Goal: Task Accomplishment & Management: Use online tool/utility

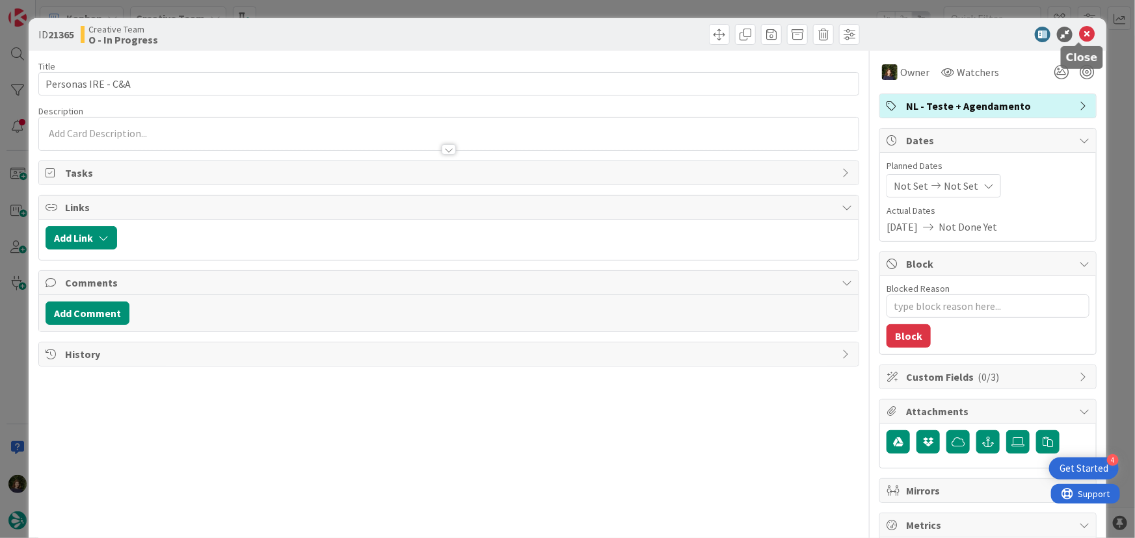
click at [1079, 35] on icon at bounding box center [1087, 35] width 16 height 16
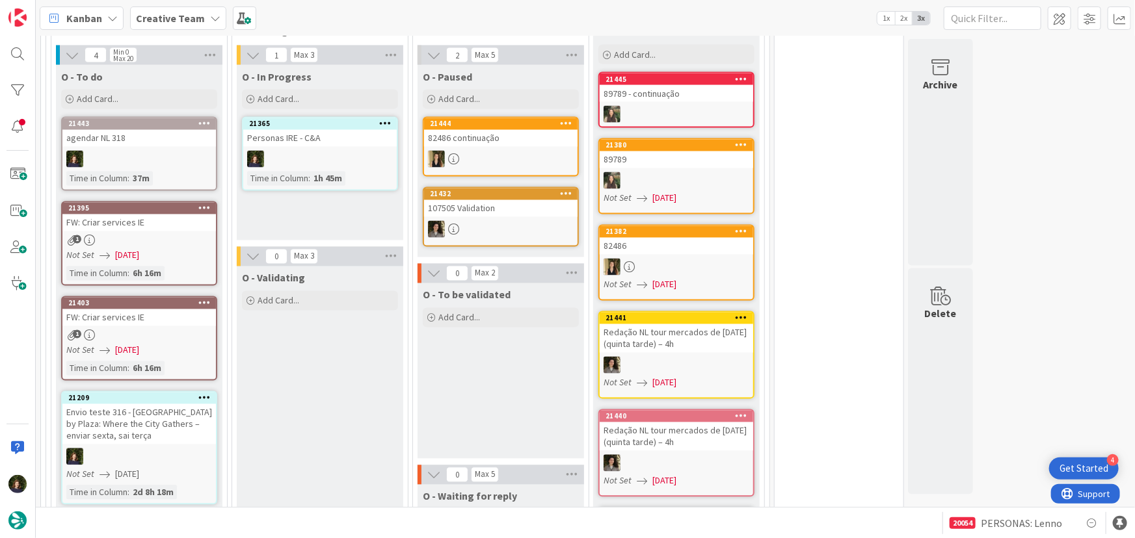
click at [310, 151] on div at bounding box center [319, 159] width 153 height 17
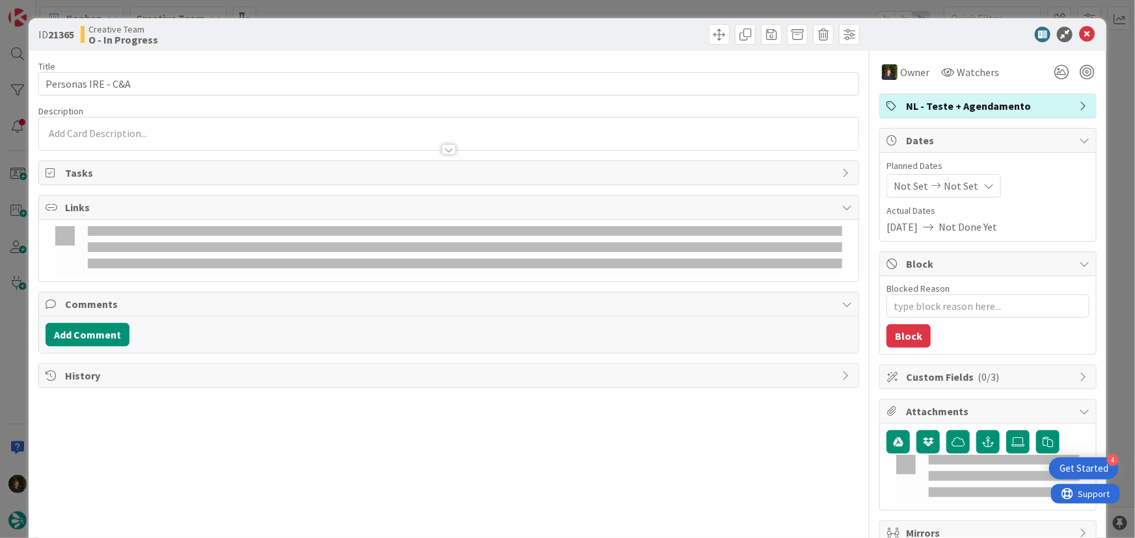
type textarea "x"
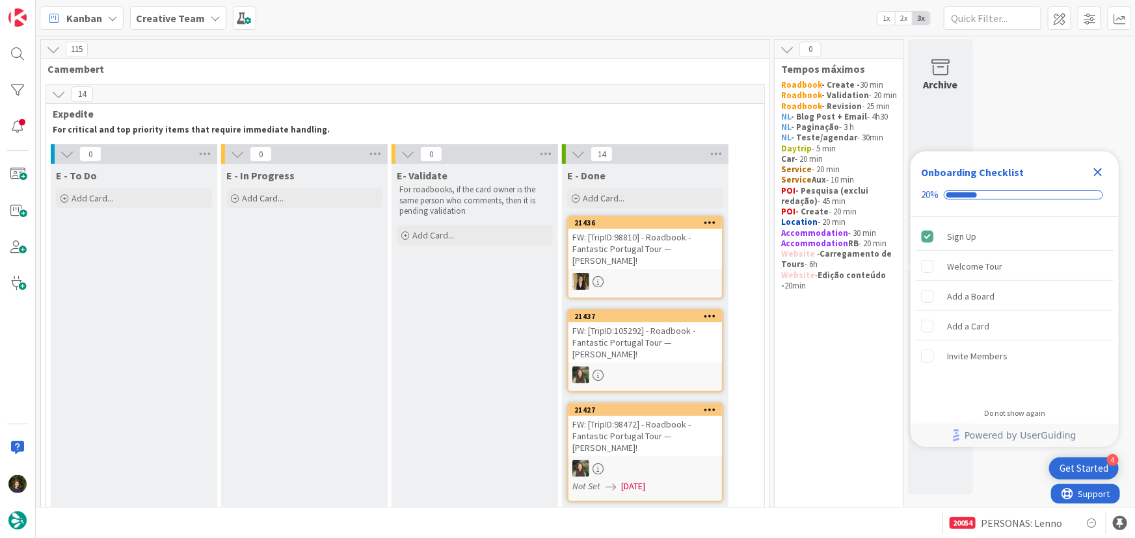
click at [1098, 168] on icon "Close Checklist" at bounding box center [1098, 173] width 16 height 16
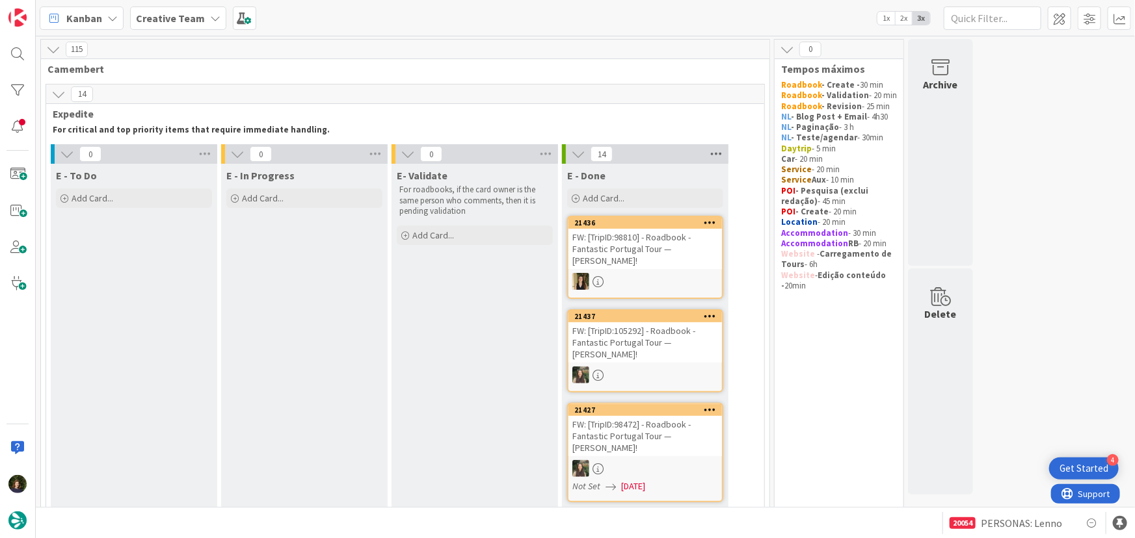
click at [713, 150] on icon at bounding box center [716, 154] width 17 height 20
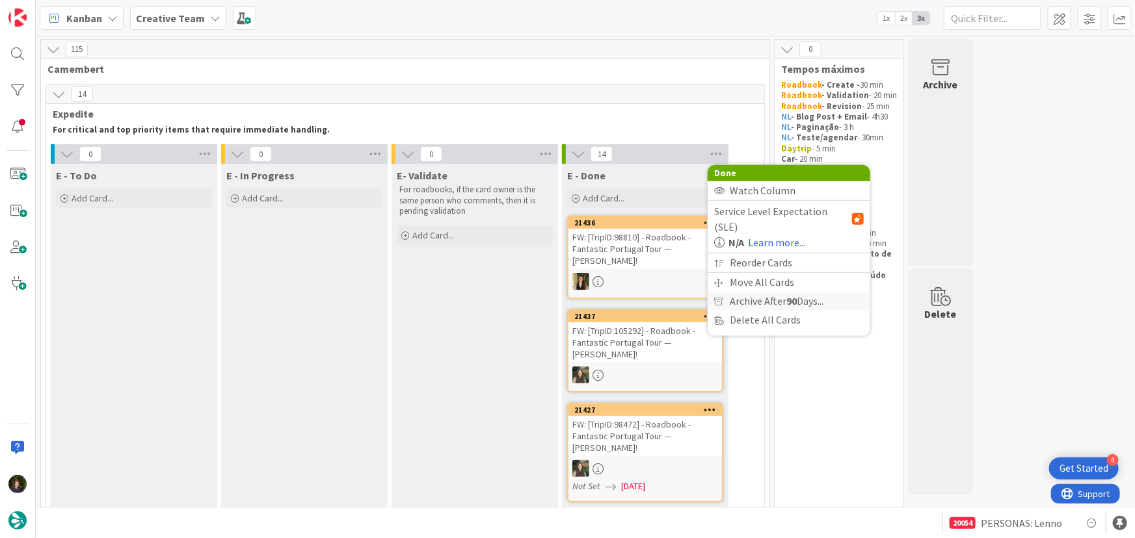
click at [776, 292] on span "Archive After 90 Days..." at bounding box center [777, 301] width 94 height 19
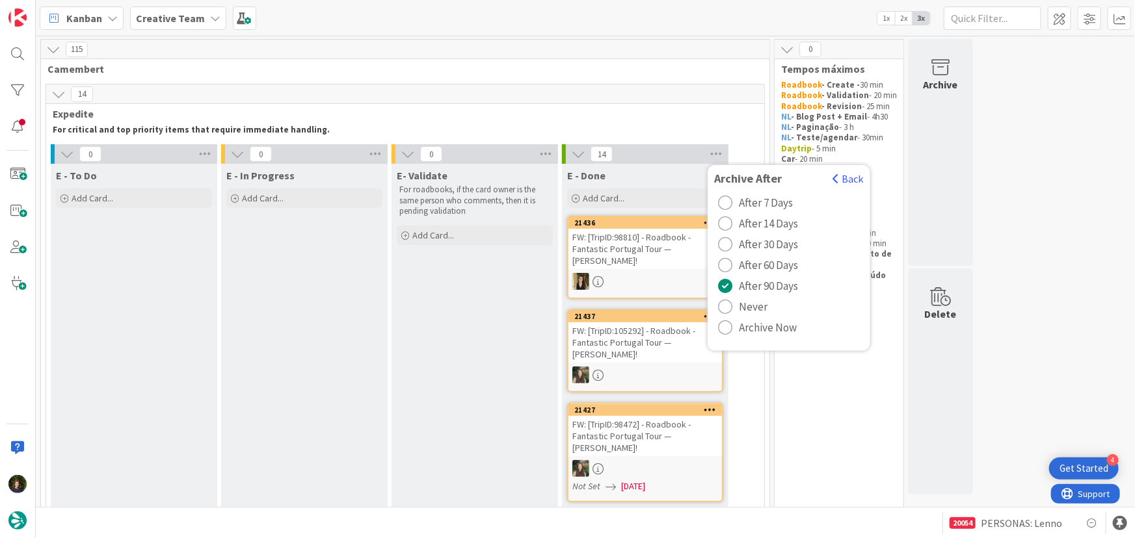
click at [768, 325] on span "Archive Now" at bounding box center [768, 328] width 58 height 20
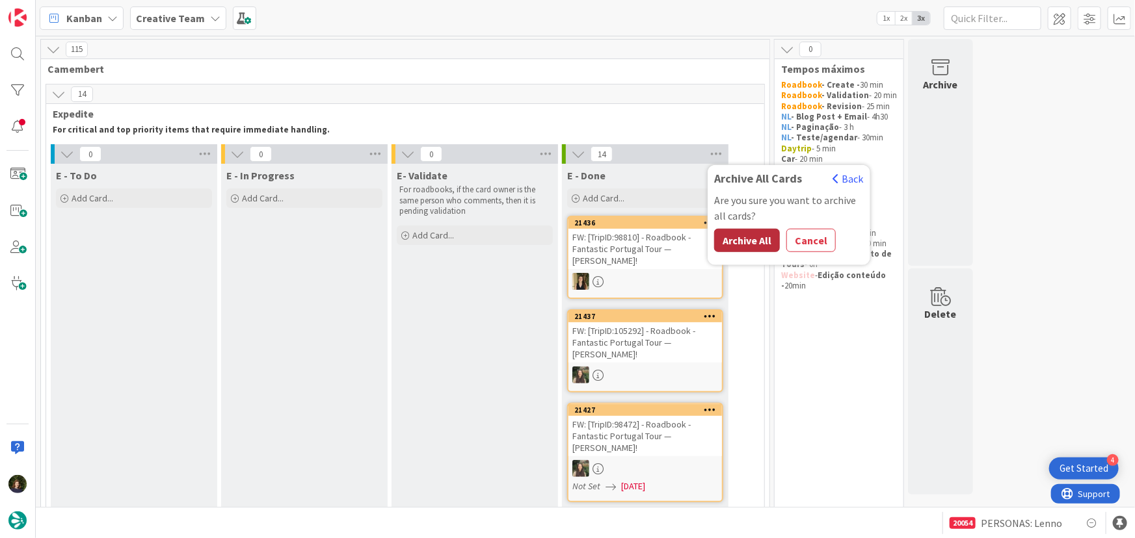
click at [745, 242] on button "Archive All" at bounding box center [747, 240] width 66 height 23
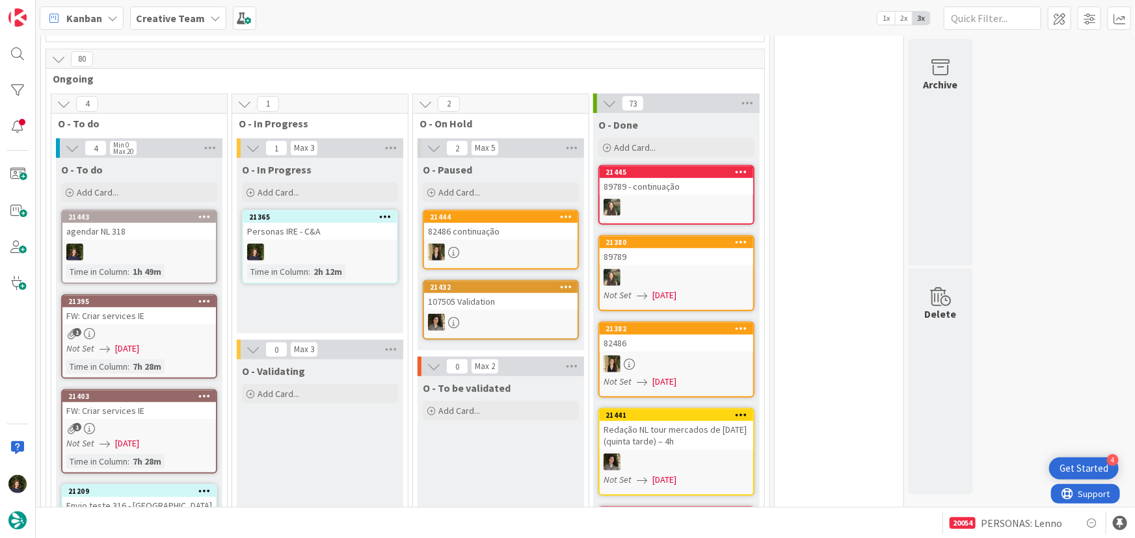
scroll to position [354, 0]
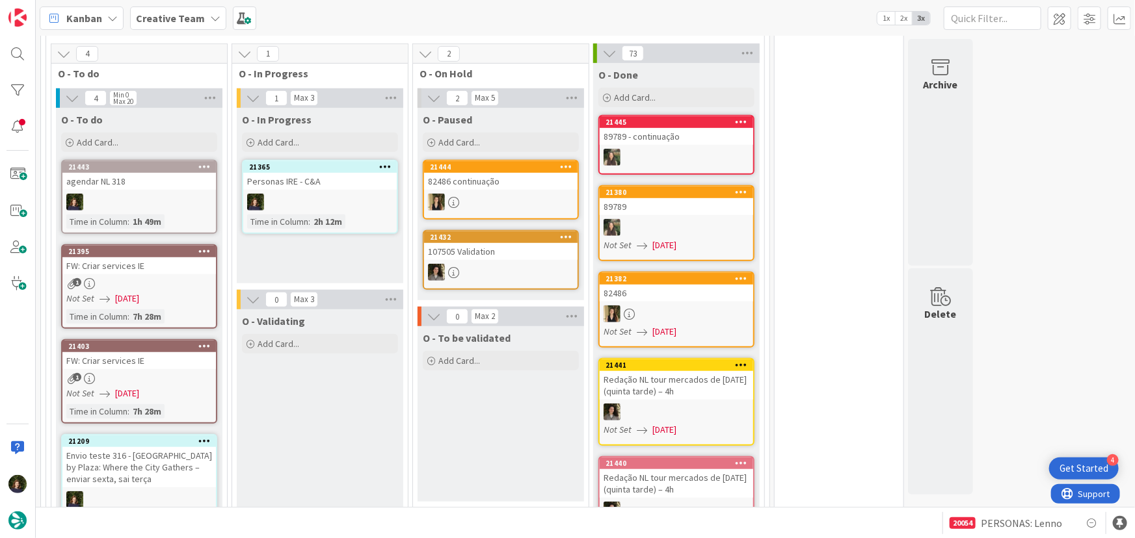
click at [391, 165] on div at bounding box center [384, 167] width 23 height 9
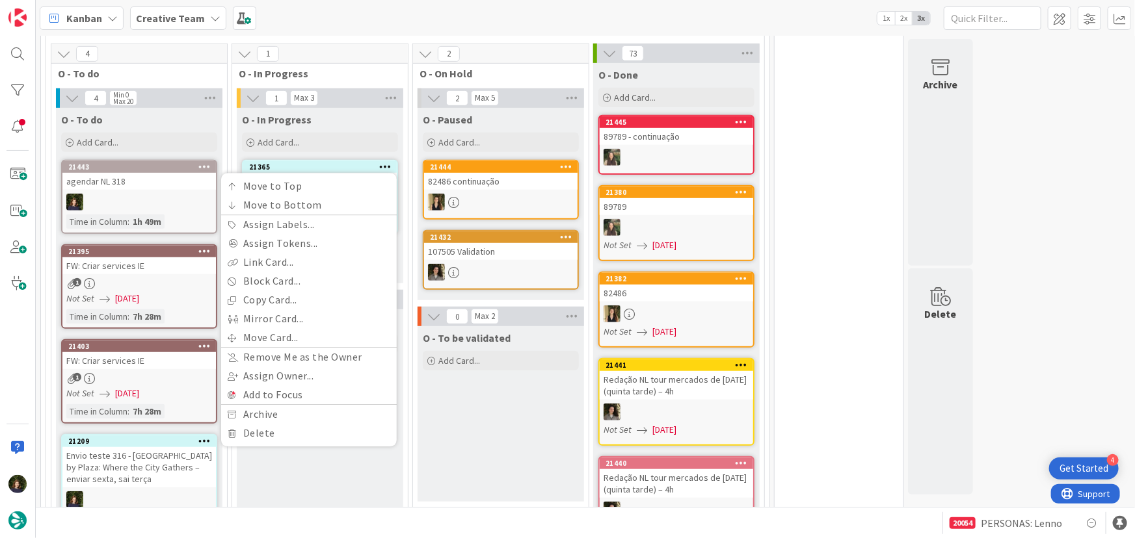
click at [353, 118] on div "O - In Progress" at bounding box center [320, 119] width 156 height 13
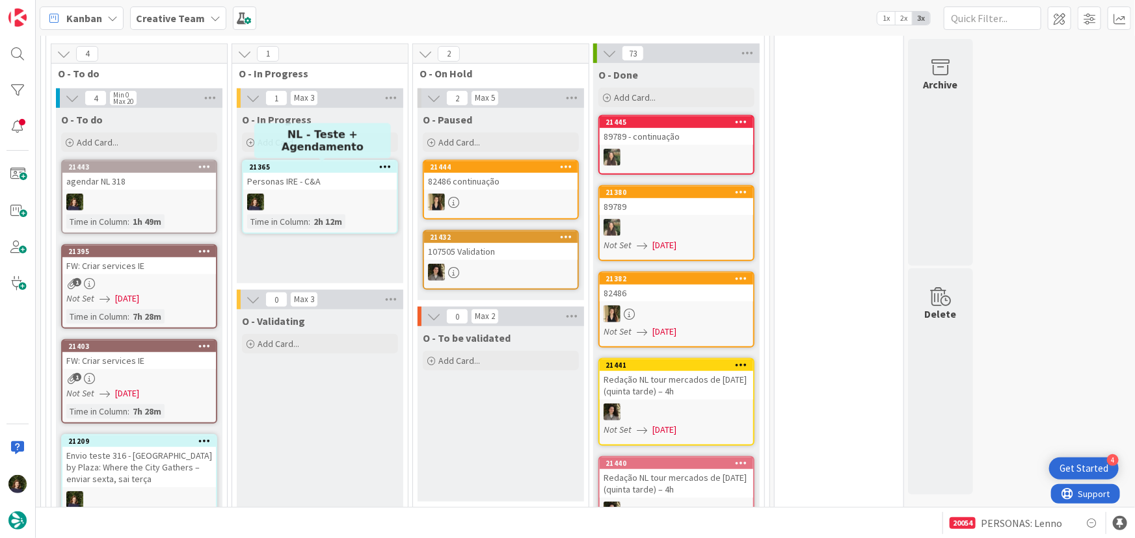
click at [359, 170] on div "21365" at bounding box center [323, 167] width 148 height 9
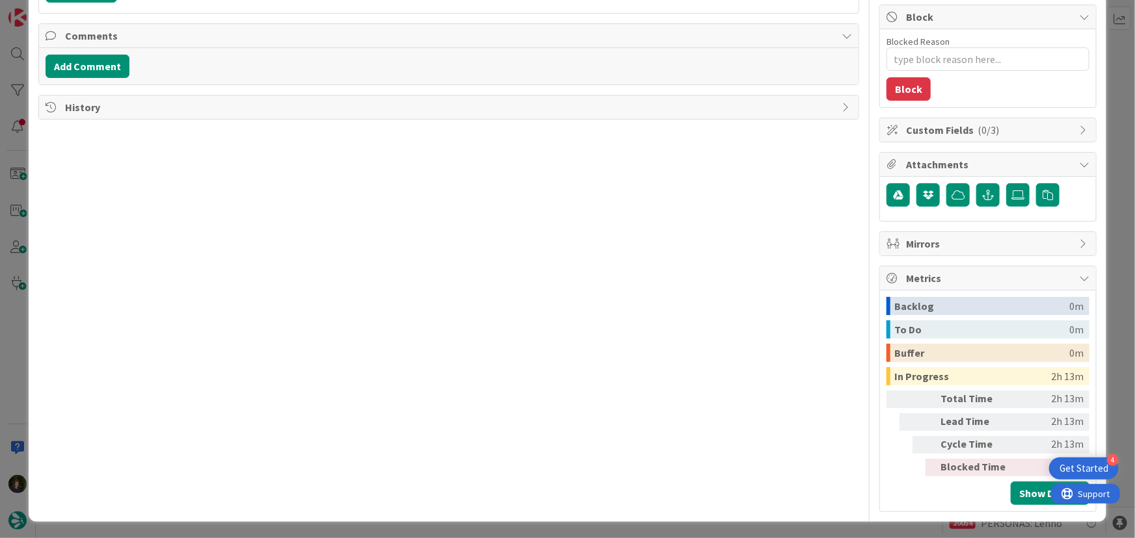
scroll to position [11, 0]
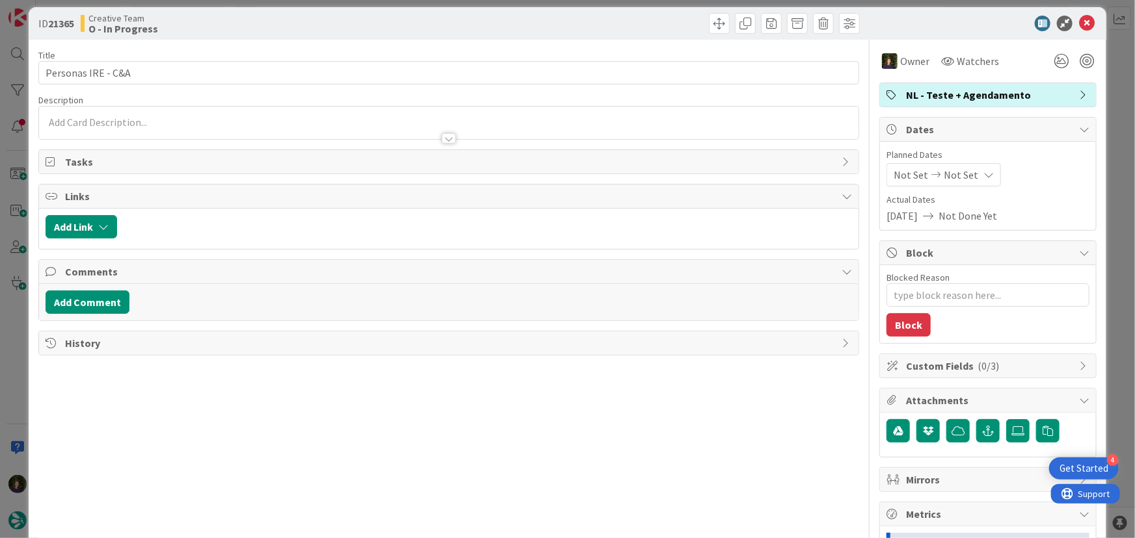
click at [932, 92] on span "NL - Teste + Agendamento" at bounding box center [989, 95] width 166 height 16
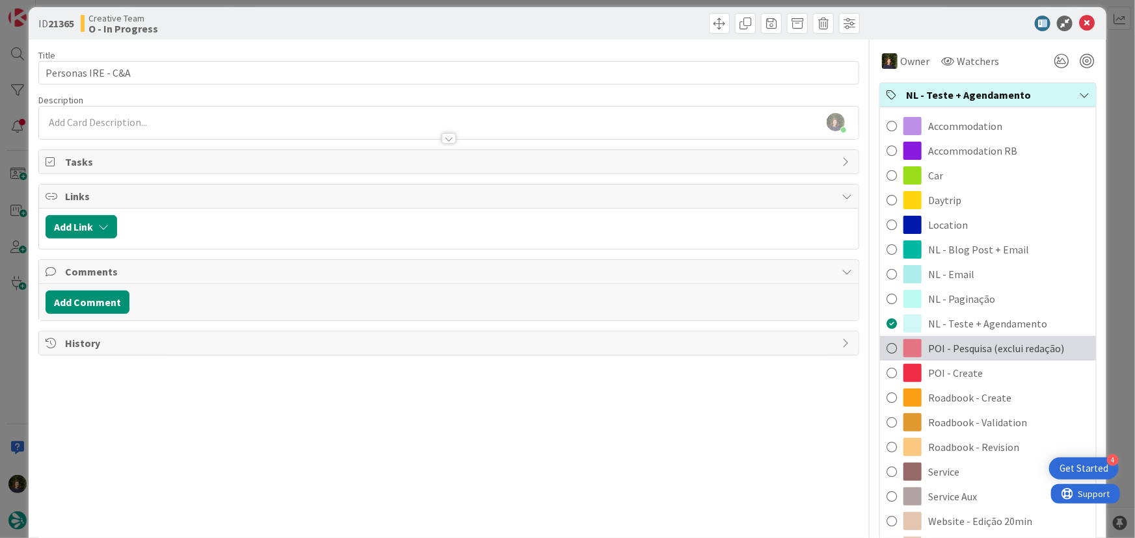
click at [952, 352] on span "POI - Pesquisa (exclui redação)" at bounding box center [996, 349] width 136 height 16
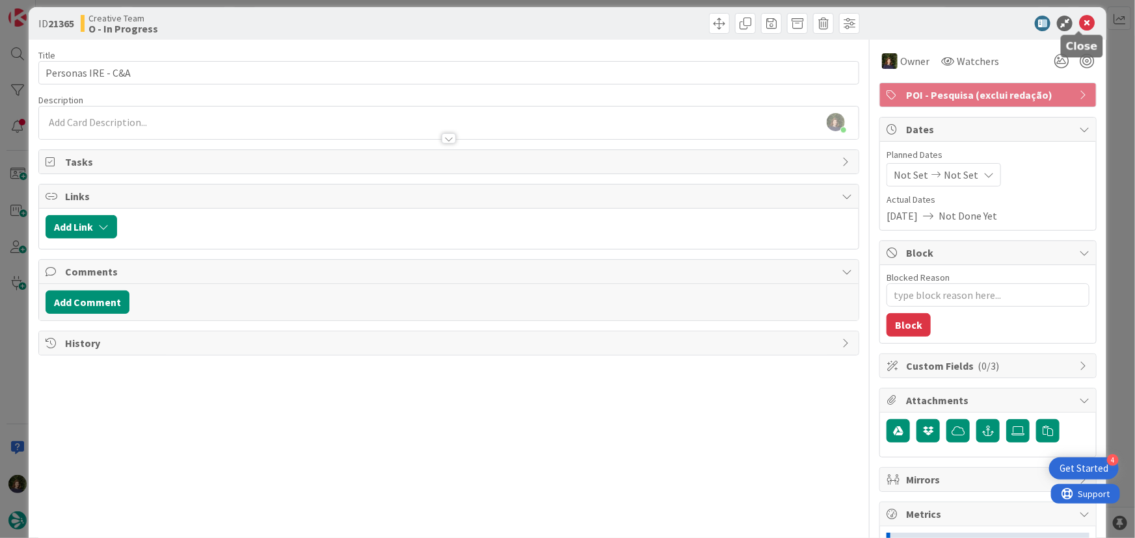
click at [1079, 25] on icon at bounding box center [1087, 24] width 16 height 16
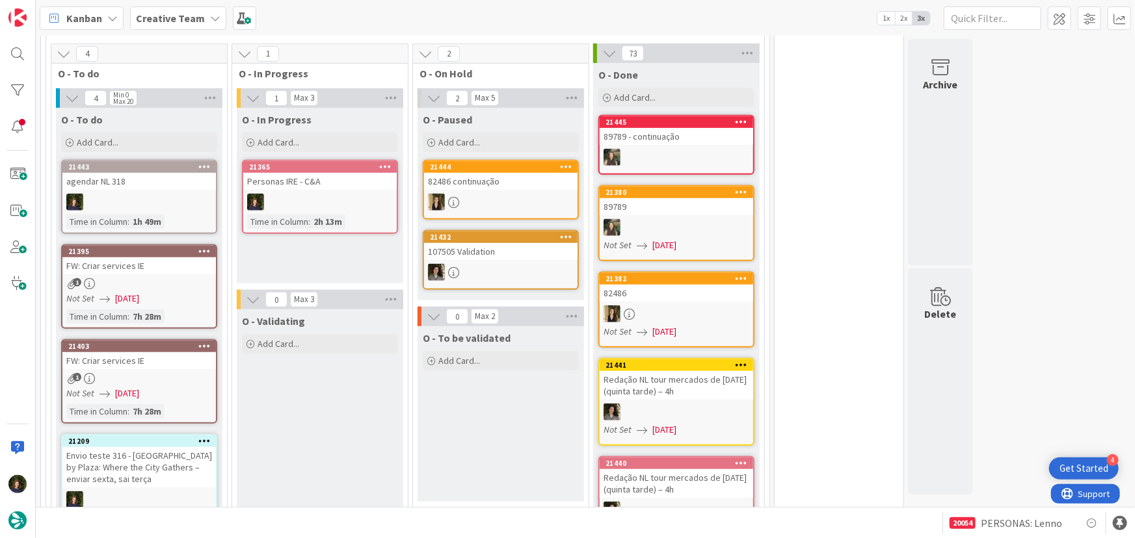
click at [388, 164] on icon at bounding box center [385, 166] width 12 height 9
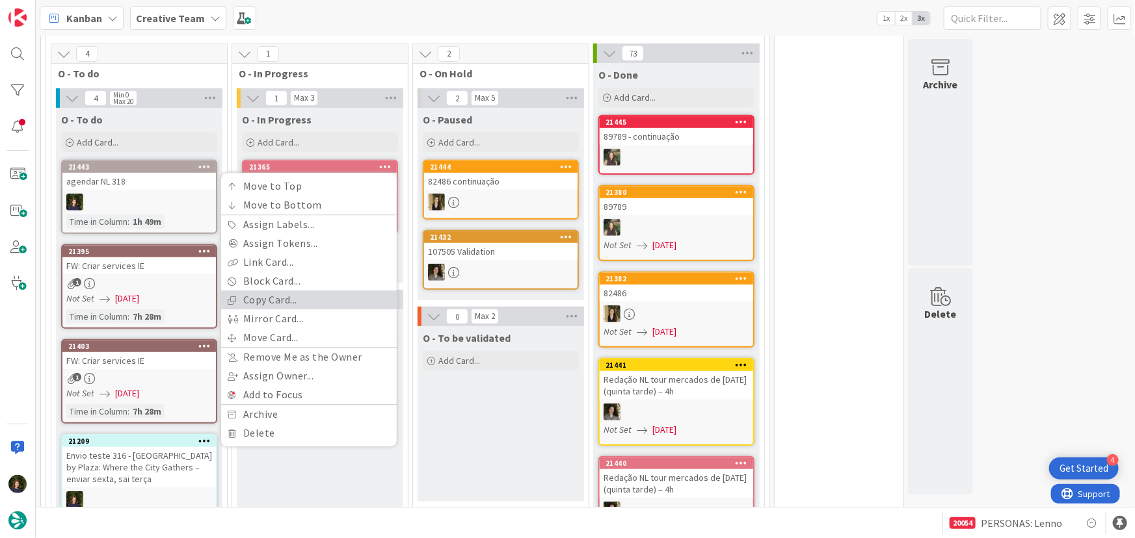
click at [338, 297] on link "Copy Card..." at bounding box center [309, 300] width 176 height 19
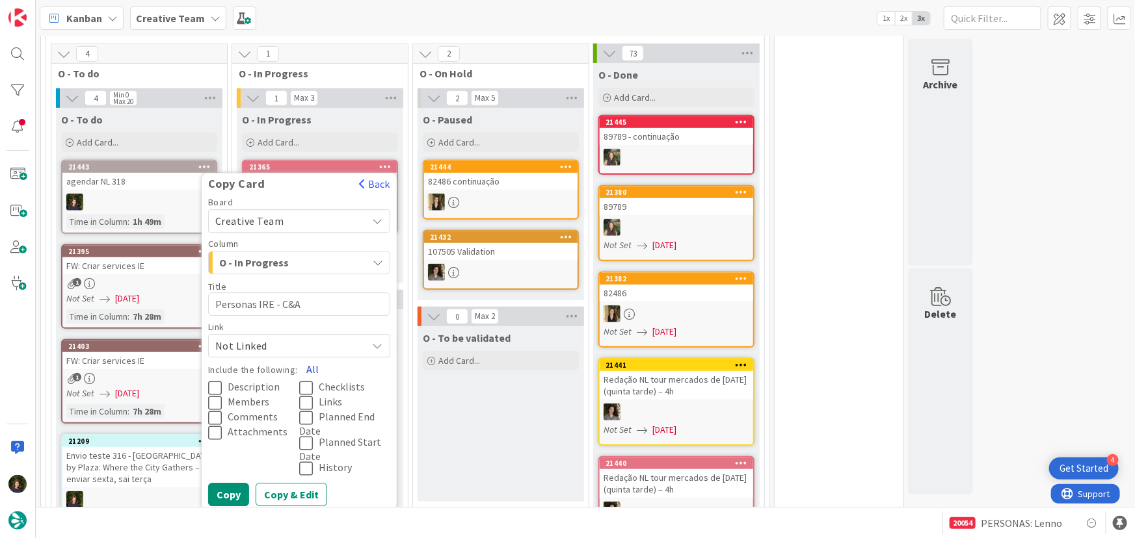
click at [310, 371] on button "All" at bounding box center [312, 369] width 29 height 23
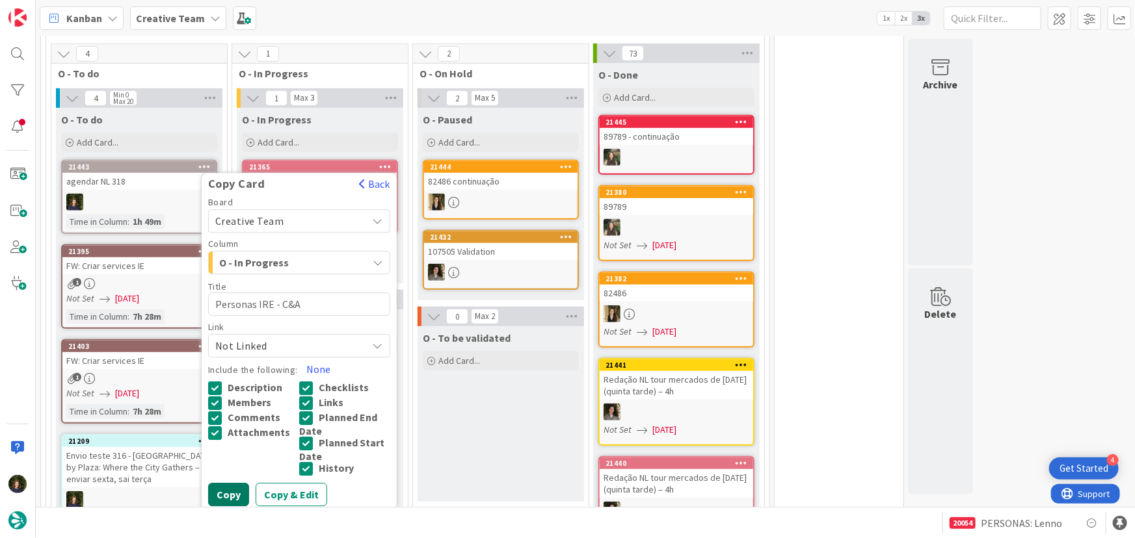
click at [226, 501] on button "Copy" at bounding box center [228, 495] width 41 height 23
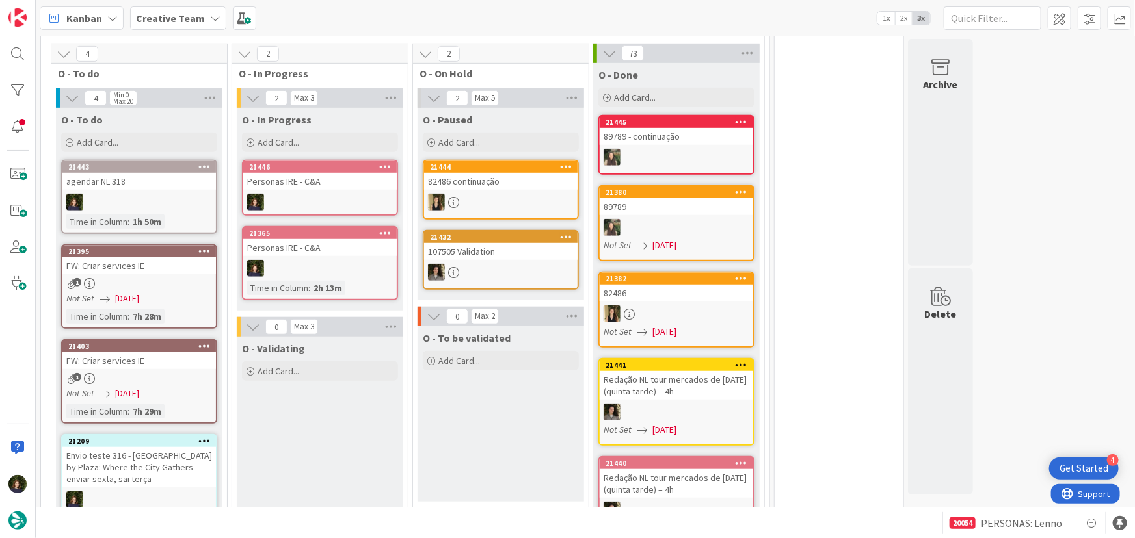
click at [382, 232] on icon at bounding box center [385, 232] width 12 height 9
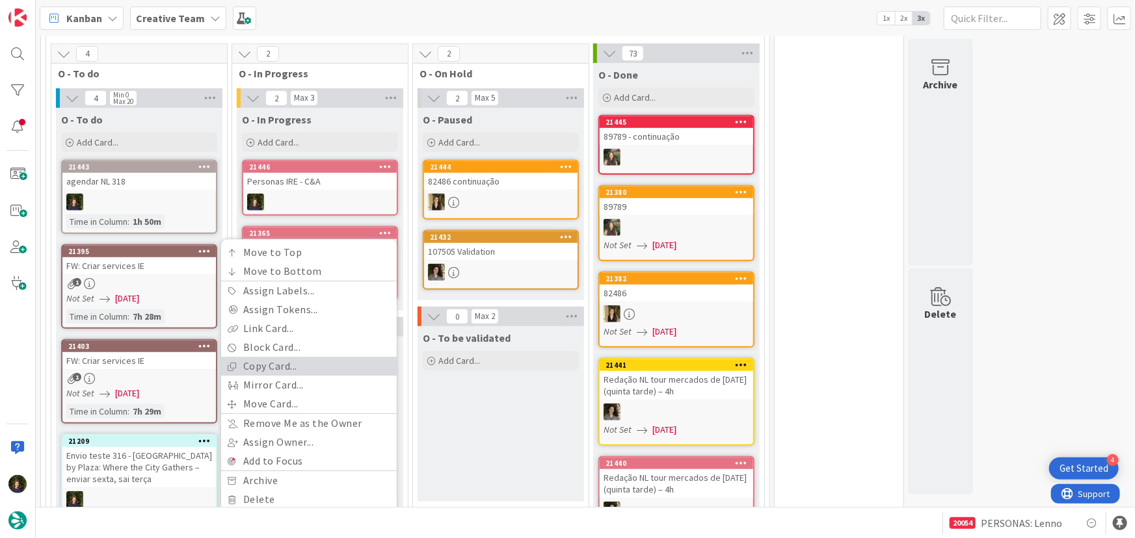
click at [315, 365] on link "Copy Card..." at bounding box center [309, 367] width 176 height 19
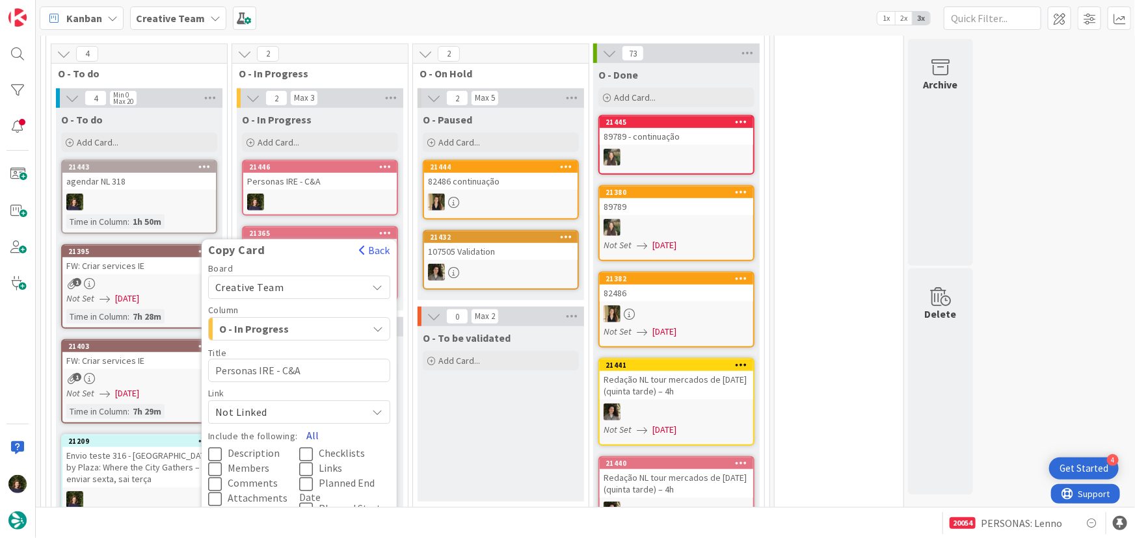
click at [315, 429] on button "All" at bounding box center [312, 436] width 29 height 23
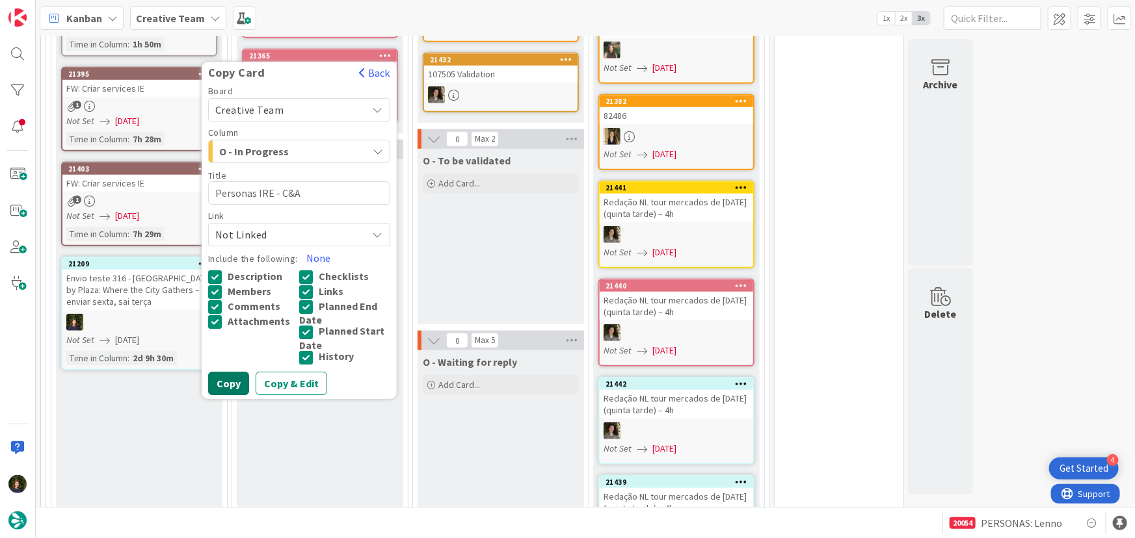
click at [236, 383] on button "Copy" at bounding box center [228, 384] width 41 height 23
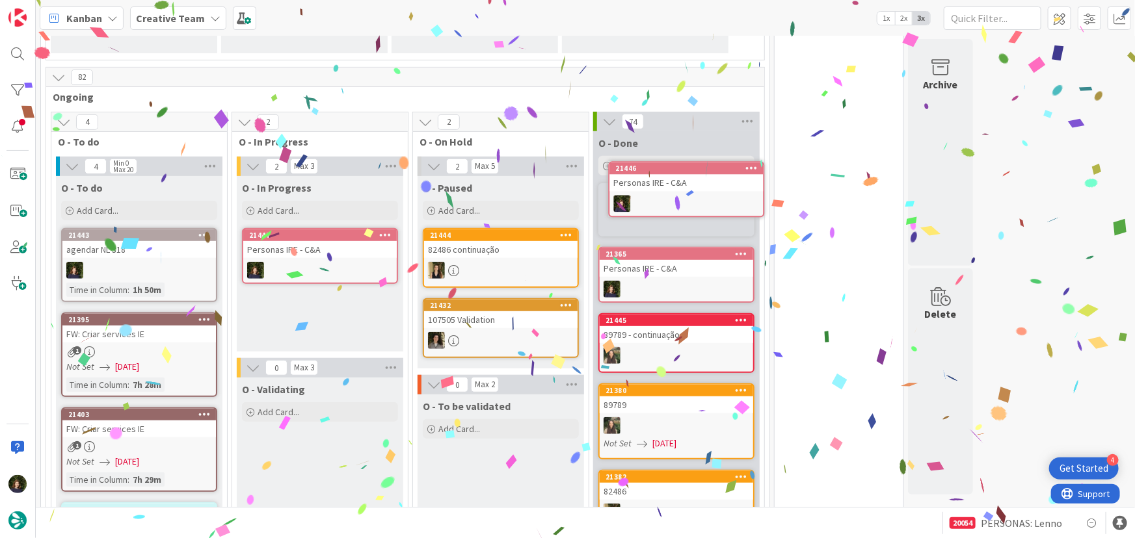
scroll to position [284, 0]
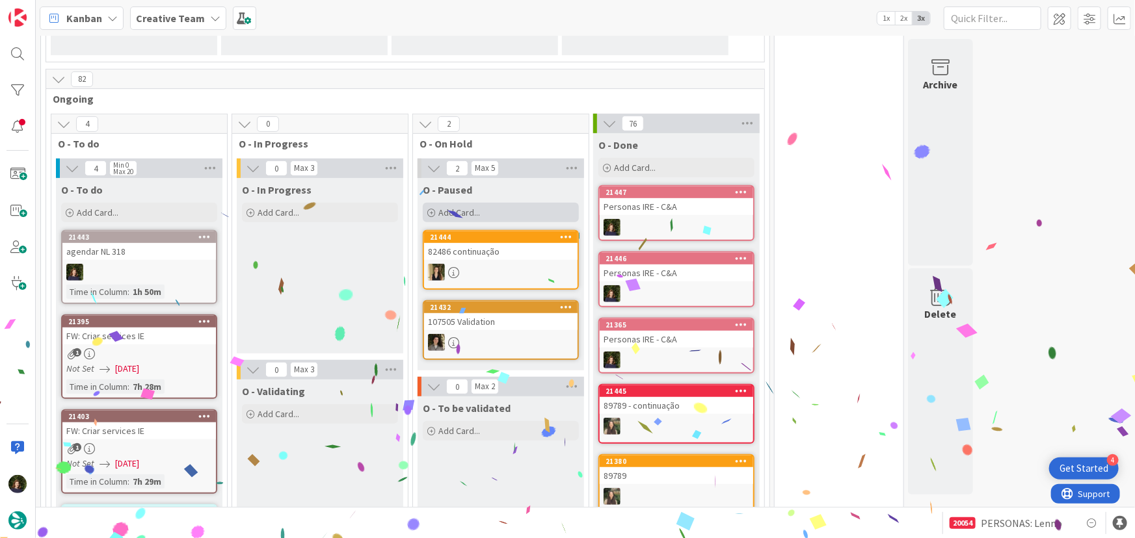
click at [477, 213] on span "Add Card..." at bounding box center [459, 213] width 42 height 12
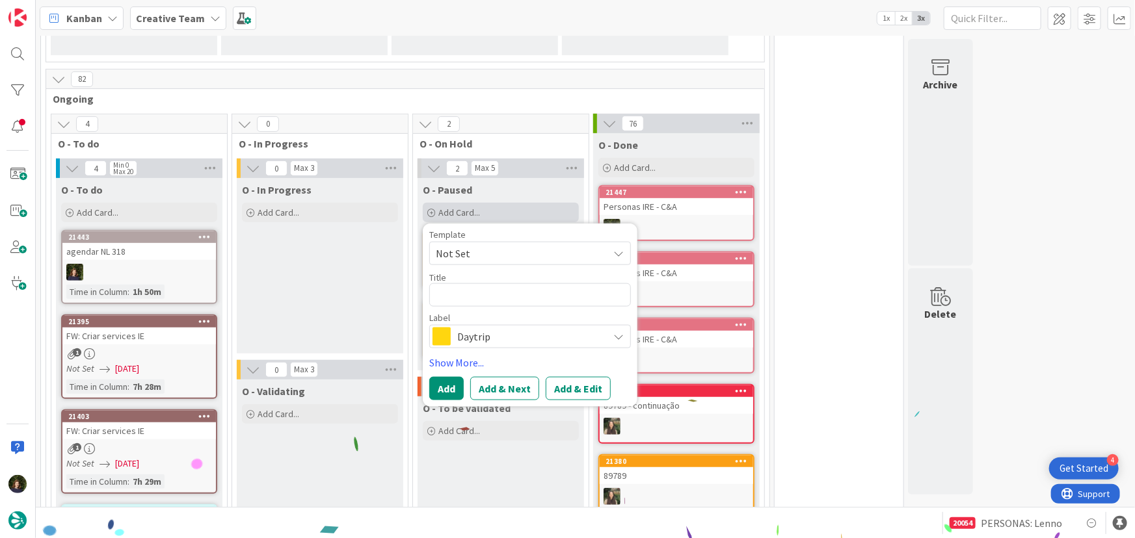
type textarea "x"
type textarea "P"
type textarea "x"
type textarea "Pe"
type textarea "x"
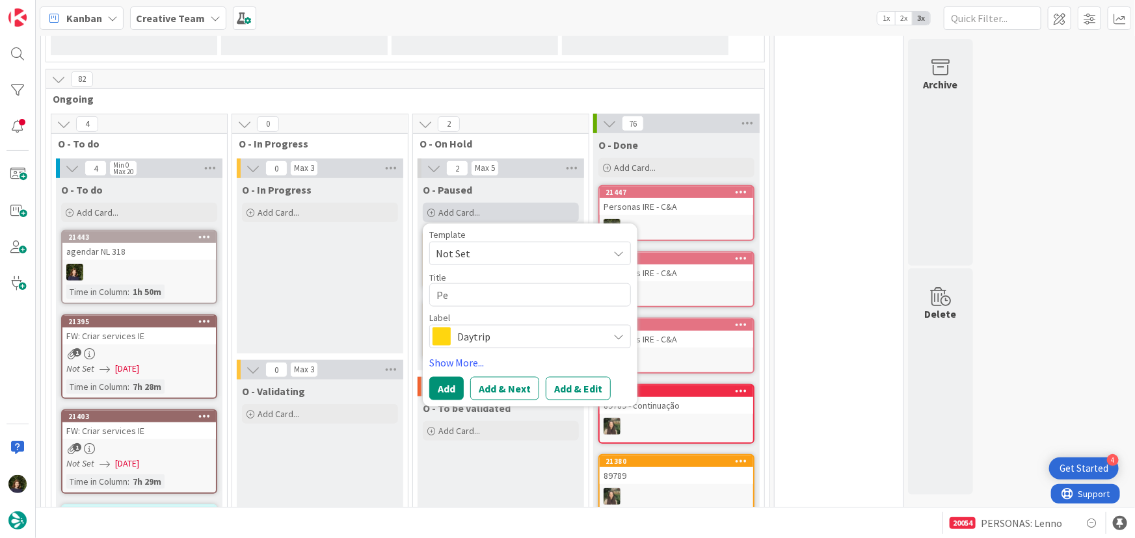
type textarea "Per"
type textarea "x"
type textarea "Pers"
type textarea "x"
type textarea "Perso"
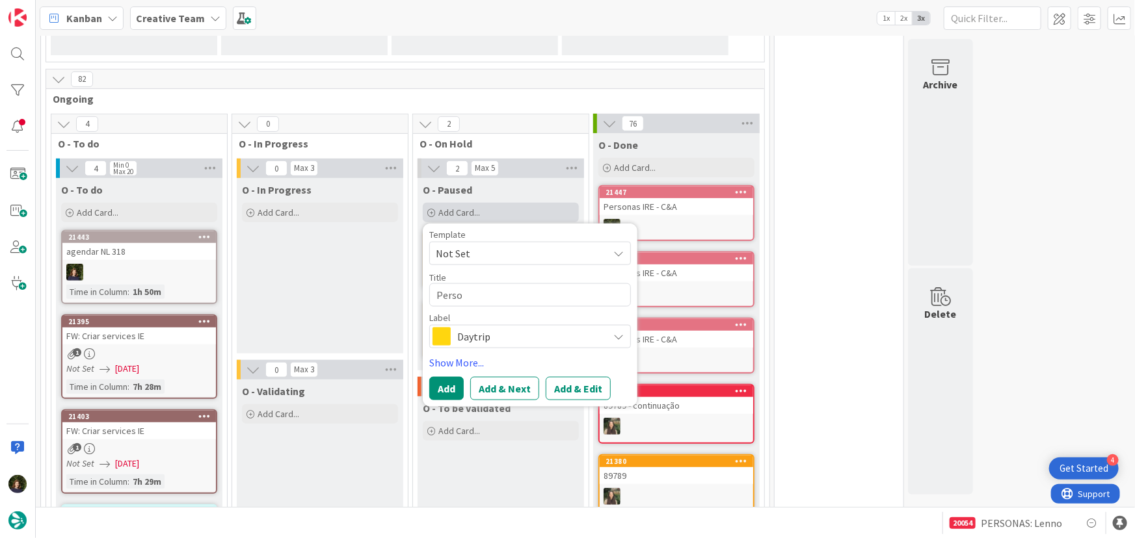
type textarea "x"
type textarea "Person"
type textarea "x"
type textarea "Persona"
type textarea "x"
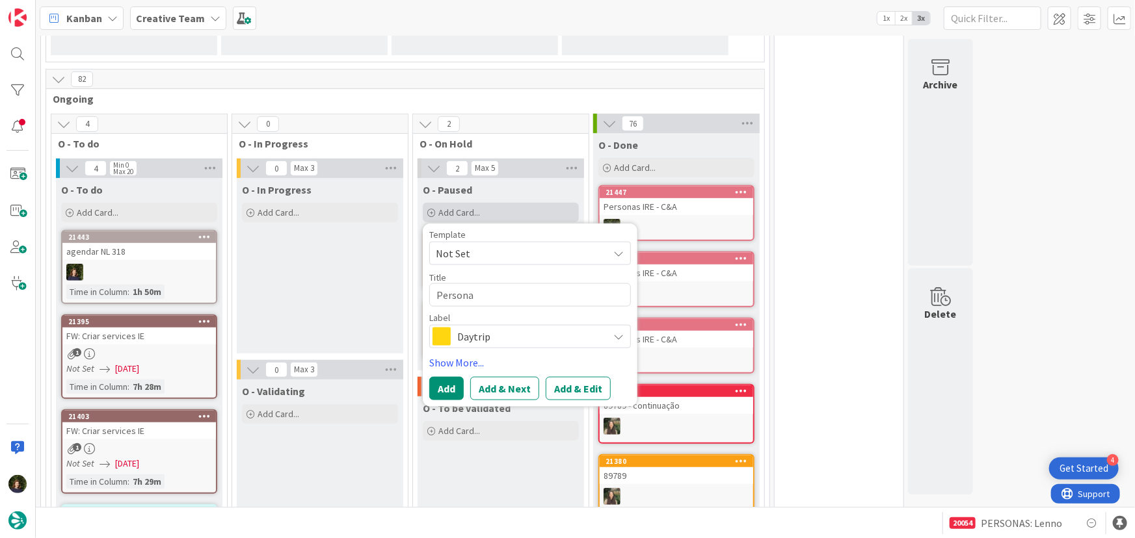
type textarea "Personas"
type textarea "x"
type textarea "Personas"
type textarea "x"
type textarea "Personas I"
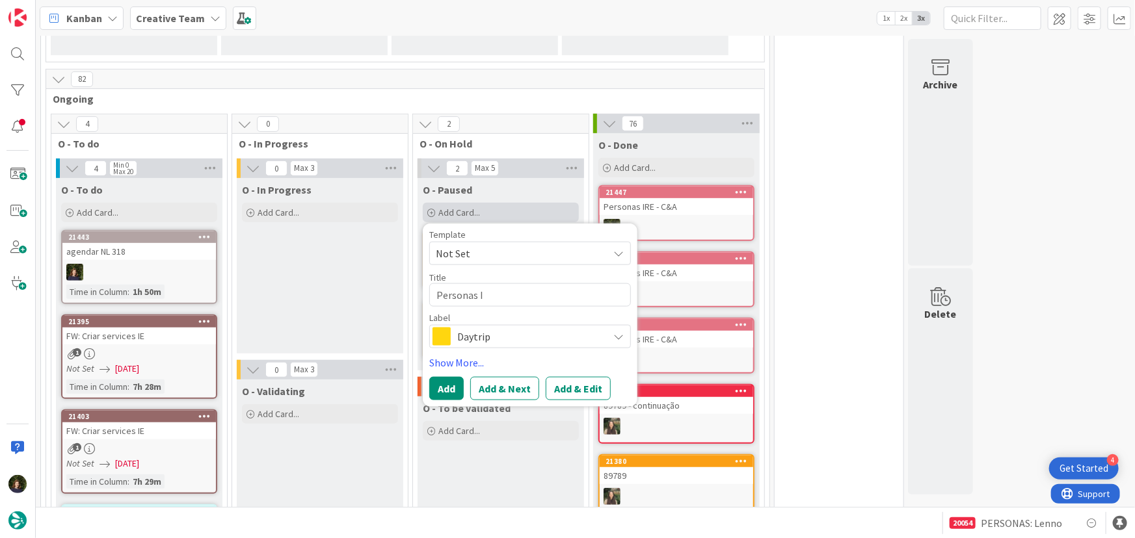
type textarea "x"
type textarea "Personas IR"
type textarea "x"
type textarea "Personas IRE"
type textarea "x"
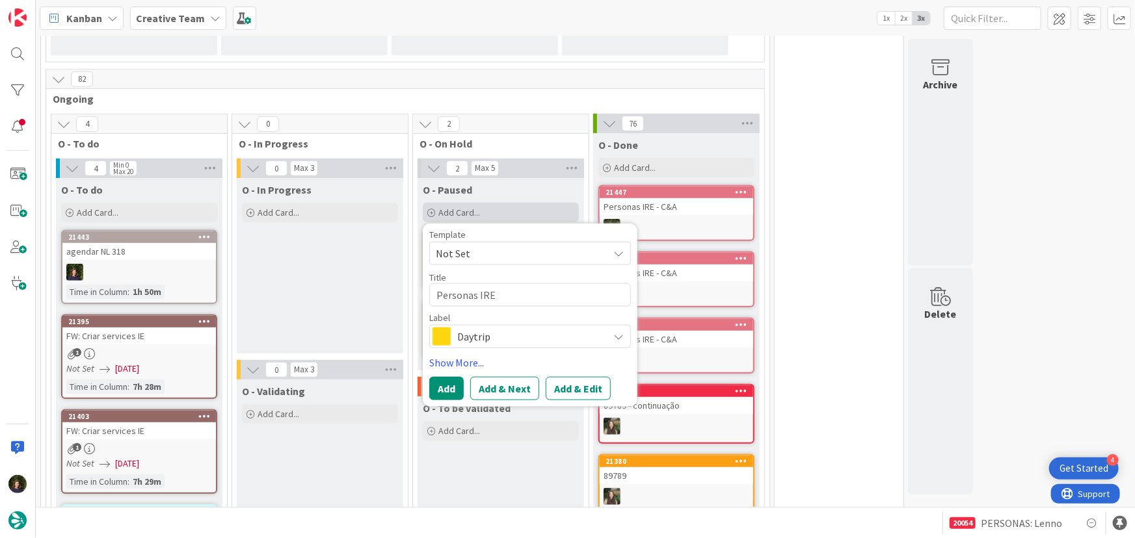
type textarea "Personas IRE"
type textarea "x"
type textarea "Personas IRE -"
type textarea "x"
type textarea "Personas IRE -"
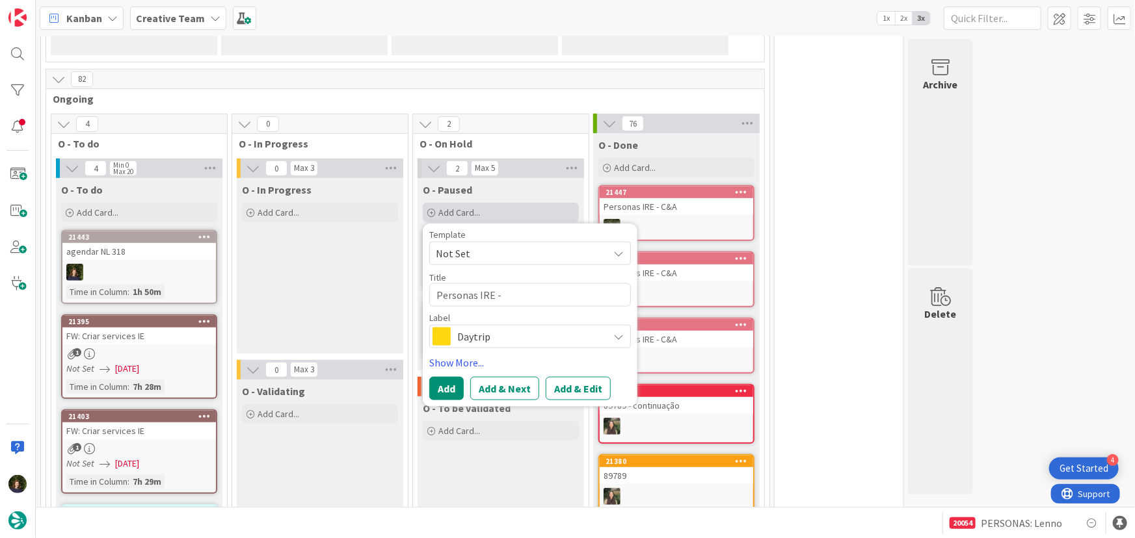
type textarea "x"
type textarea "Personas IRE - f"
type textarea "x"
type textarea "Personas IRE - fa"
type textarea "x"
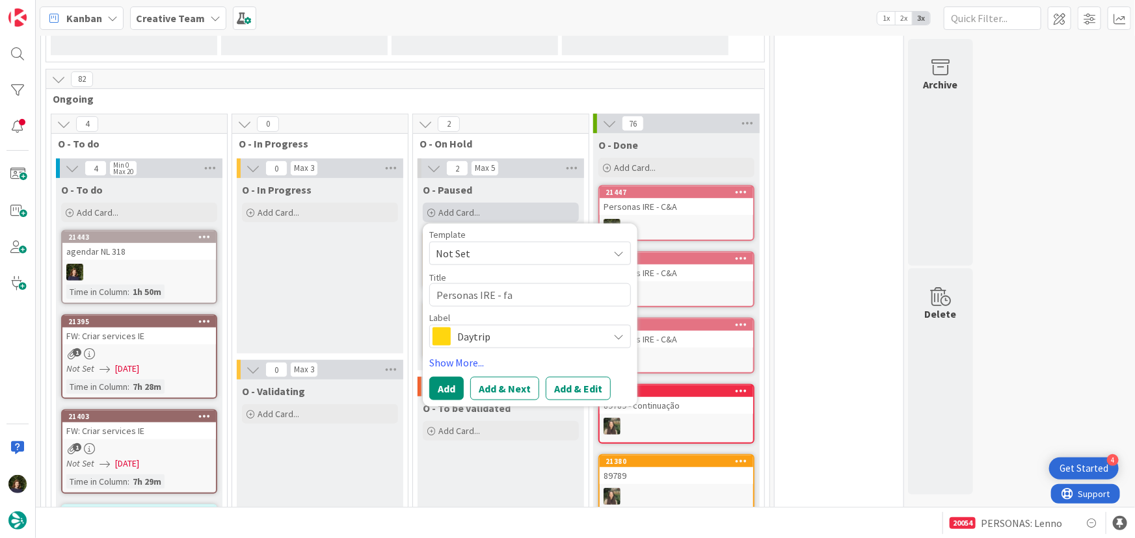
type textarea "Personas IRE - fal"
type textarea "x"
type textarea "Personas IRE - falt"
type textarea "x"
type textarea "Personas IRE - falta"
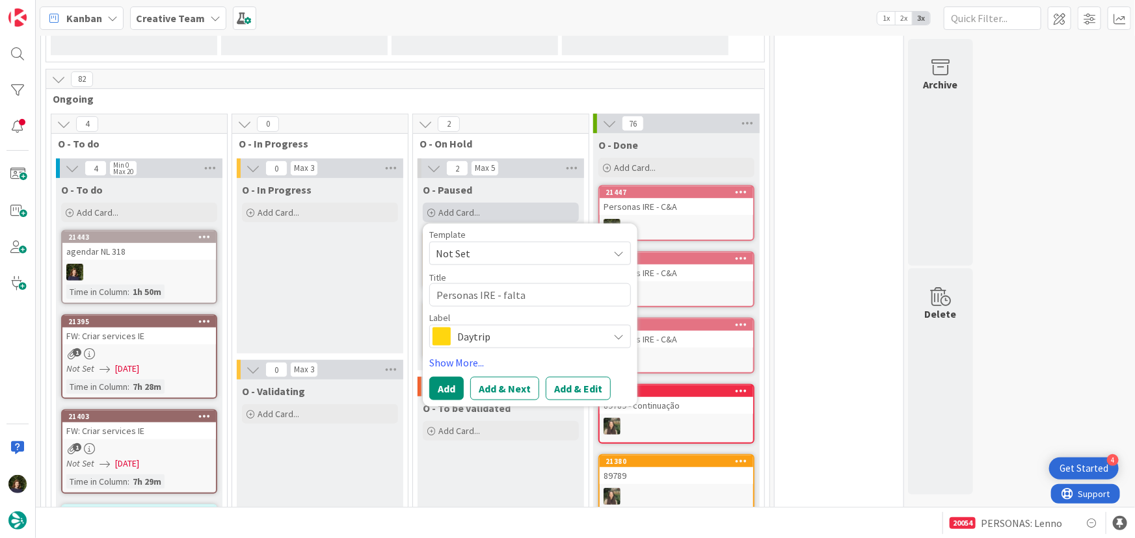
type textarea "x"
type textarea "Personas IRE - falta"
type textarea "x"
type textarea "Personas IRE - falta"
type textarea "x"
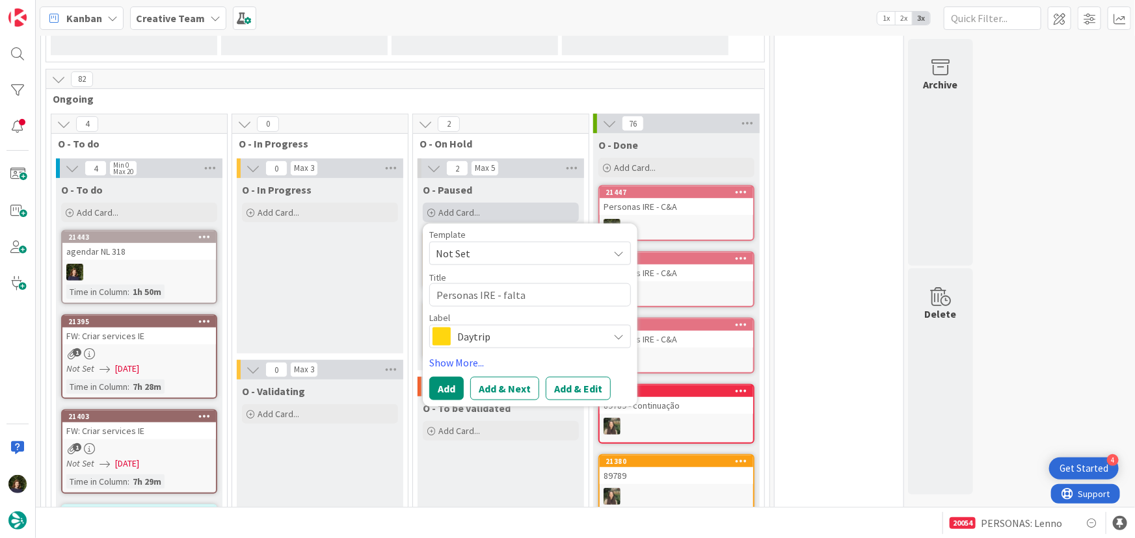
type textarea "Personas IRE - falt"
type textarea "x"
type textarea "Personas IRE - fal"
type textarea "x"
type textarea "Personas IRE - fa"
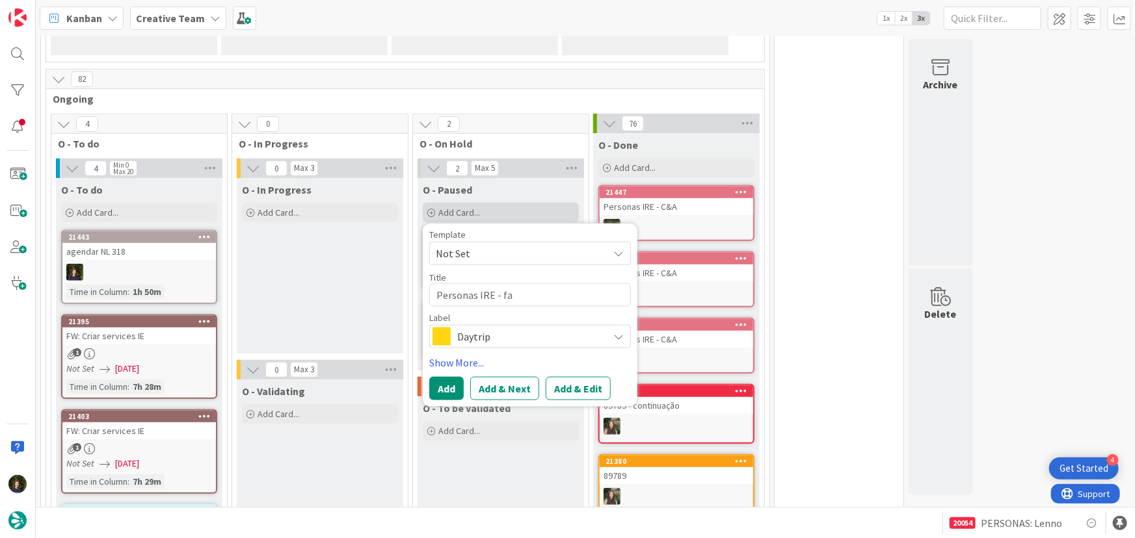
type textarea "x"
type textarea "Personas IRE - f"
type textarea "x"
type textarea "Personas IRE -"
type textarea "x"
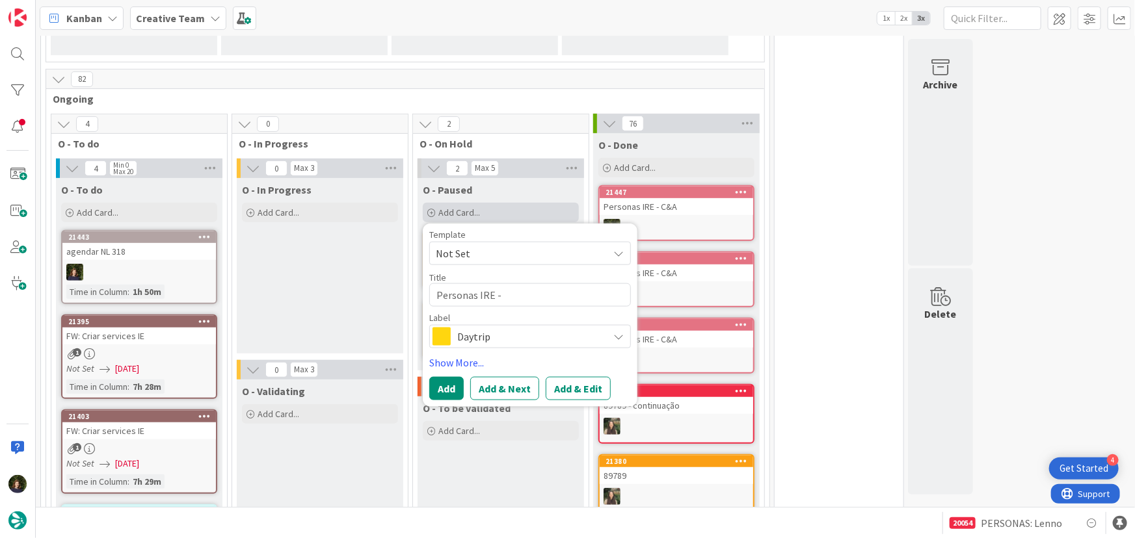
type textarea "Personas IRE -"
type textarea "x"
type textarea "Personas IRE"
type textarea "x"
type textarea "Personas IRE -"
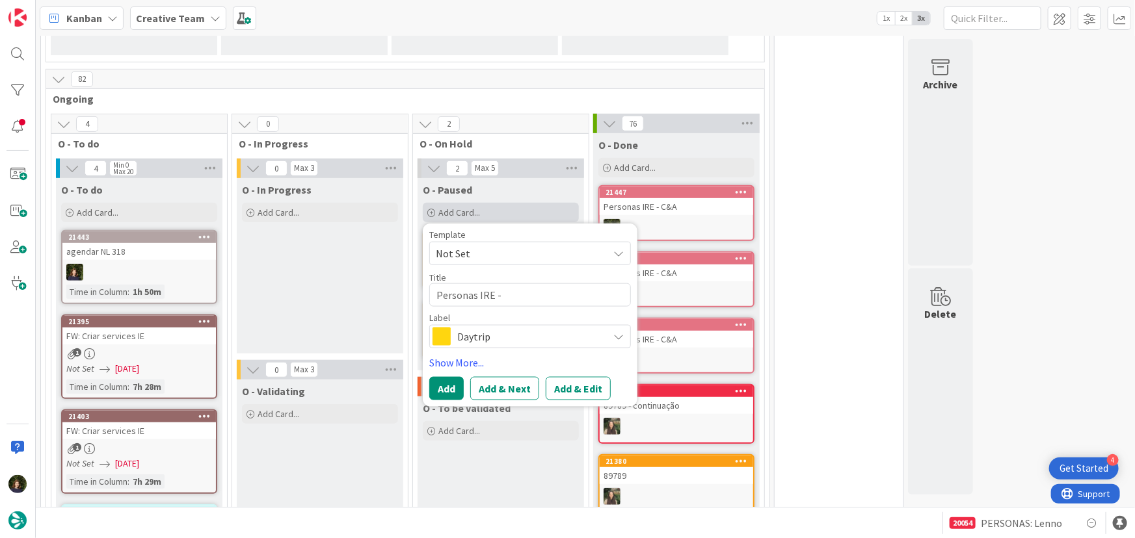
type textarea "x"
type textarea "Personas IRE -"
type textarea "x"
type textarea "Personas IRE - C"
type textarea "x"
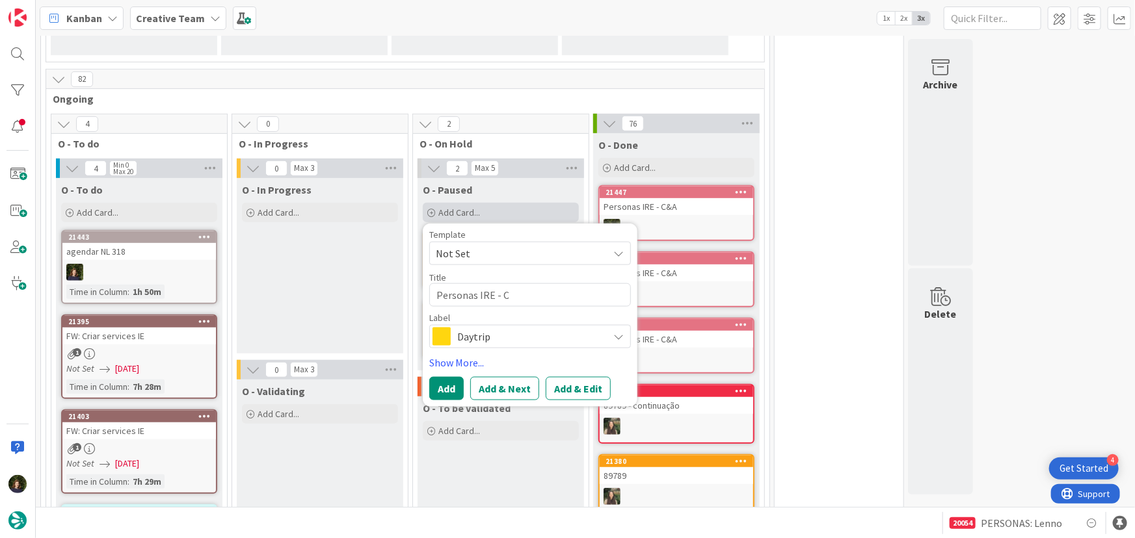
type textarea "Personas IRE - C&"
type textarea "x"
type textarea "Personas IRE - C&A"
click at [509, 339] on span "Daytrip" at bounding box center [529, 337] width 144 height 18
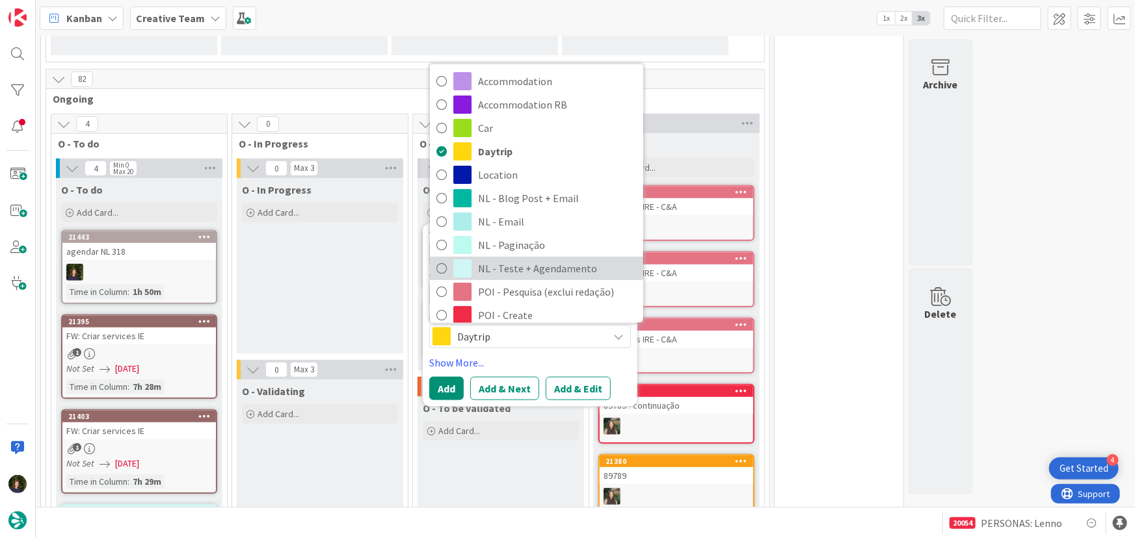
click at [510, 266] on span "NL - Teste + Agendamento" at bounding box center [557, 269] width 159 height 20
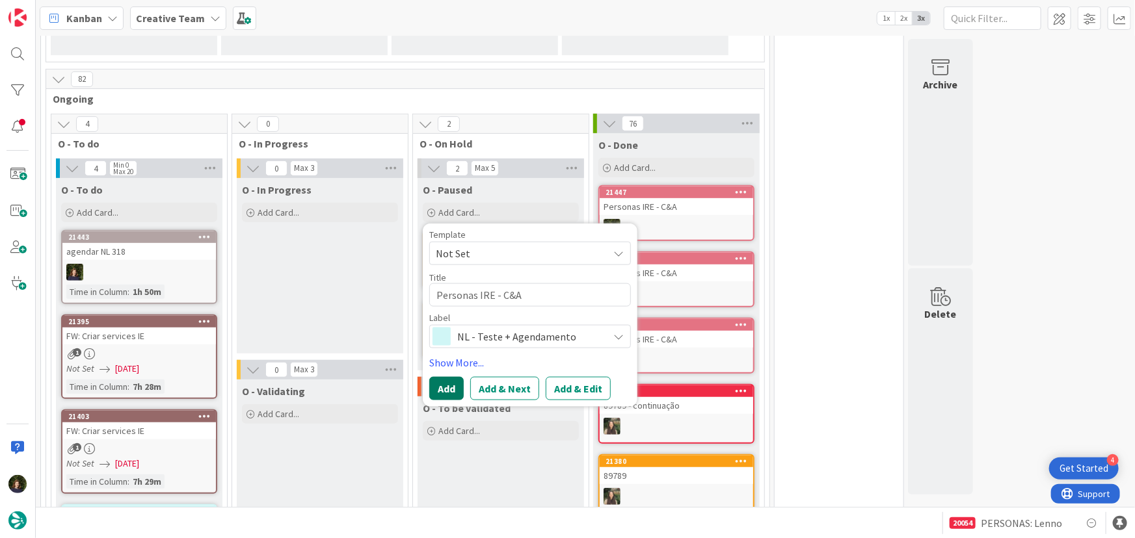
click at [448, 391] on button "Add" at bounding box center [446, 388] width 34 height 23
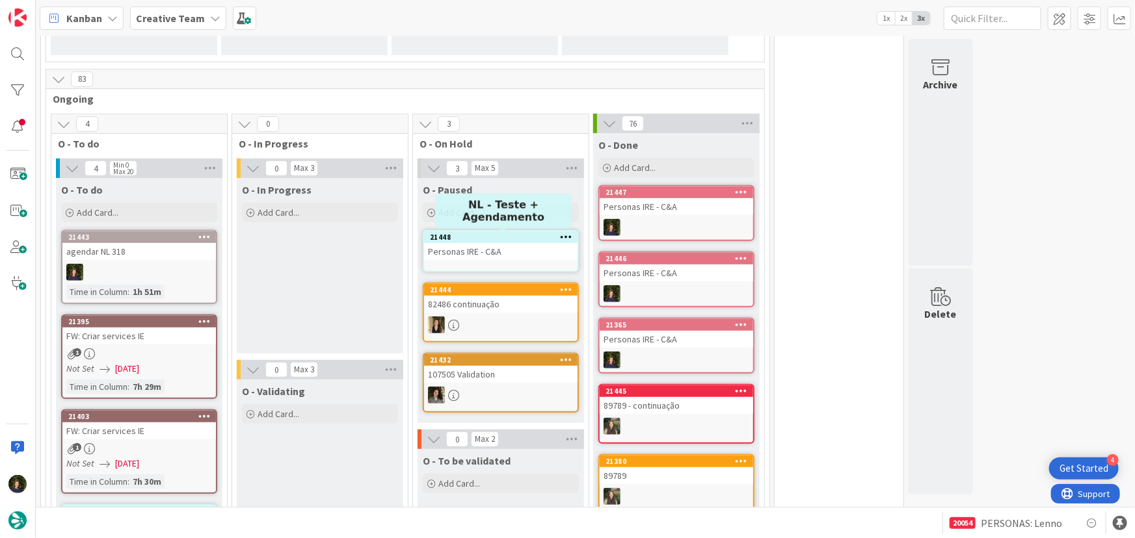
click at [483, 237] on div "21448" at bounding box center [504, 237] width 148 height 9
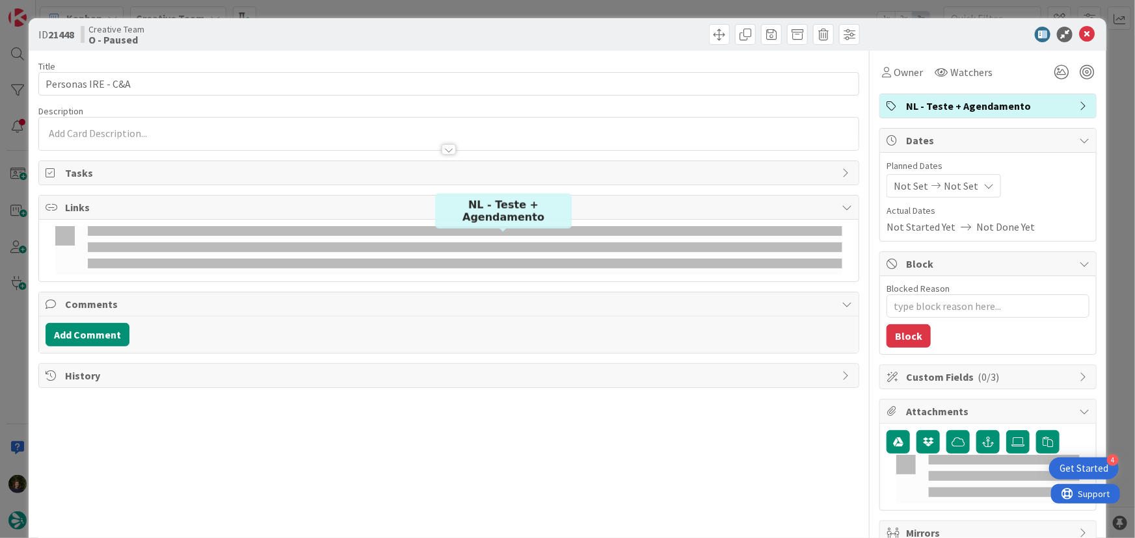
type textarea "x"
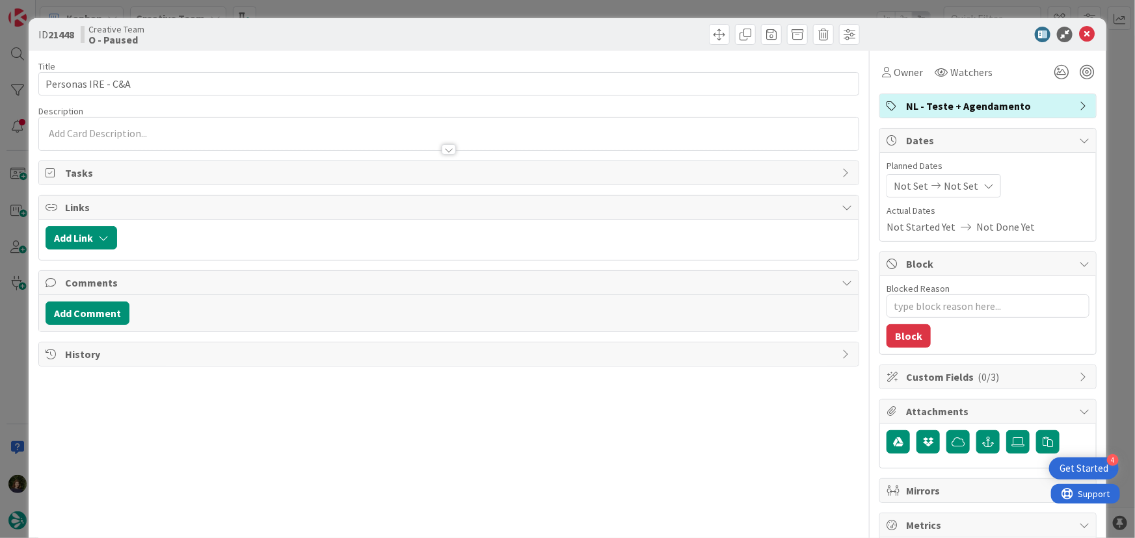
click at [233, 133] on p at bounding box center [449, 133] width 807 height 15
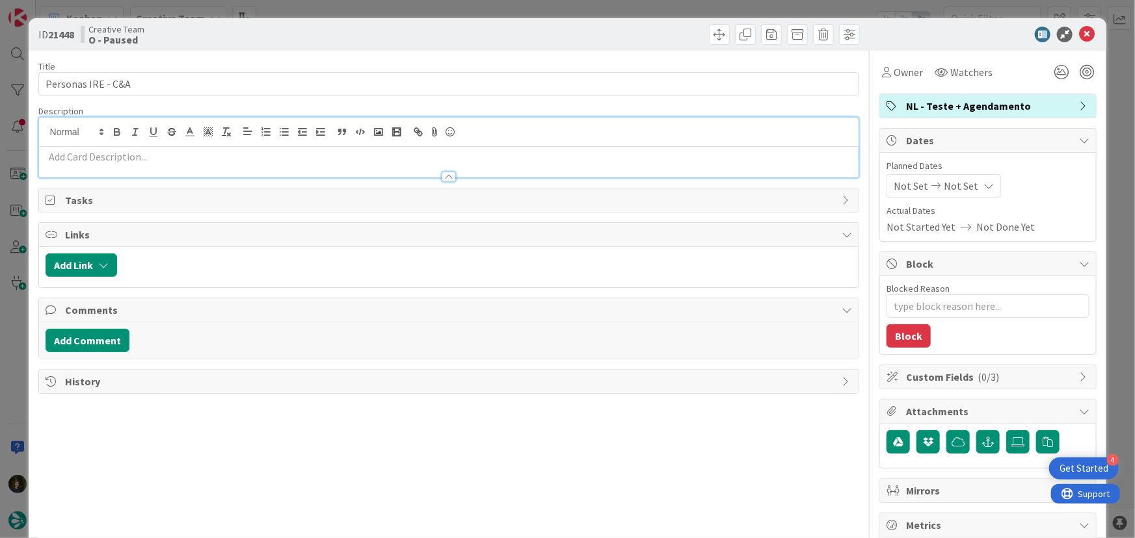
click at [228, 156] on p at bounding box center [449, 157] width 807 height 15
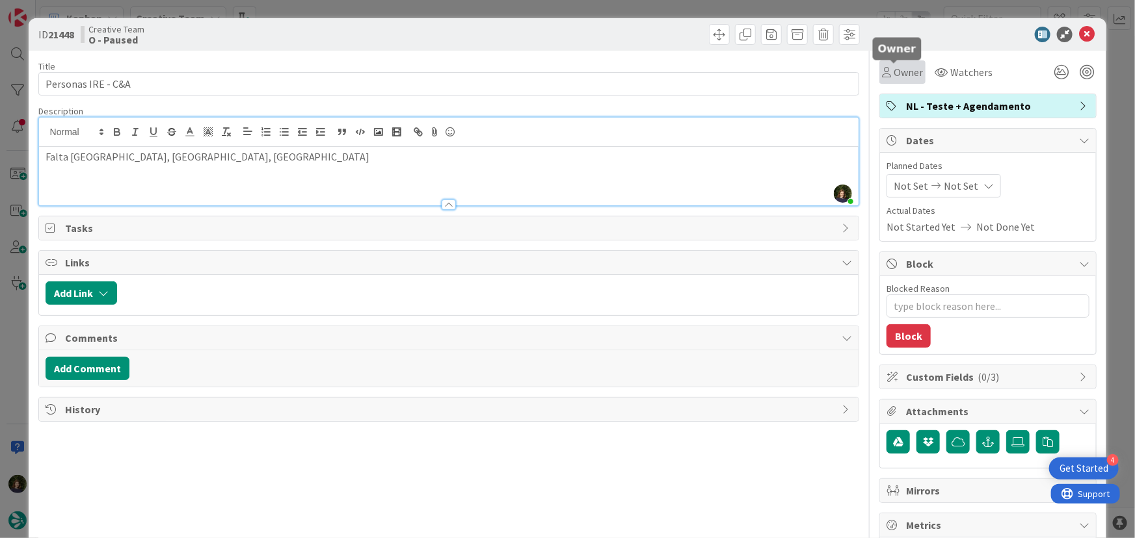
click at [894, 75] on span "Owner" at bounding box center [908, 72] width 29 height 16
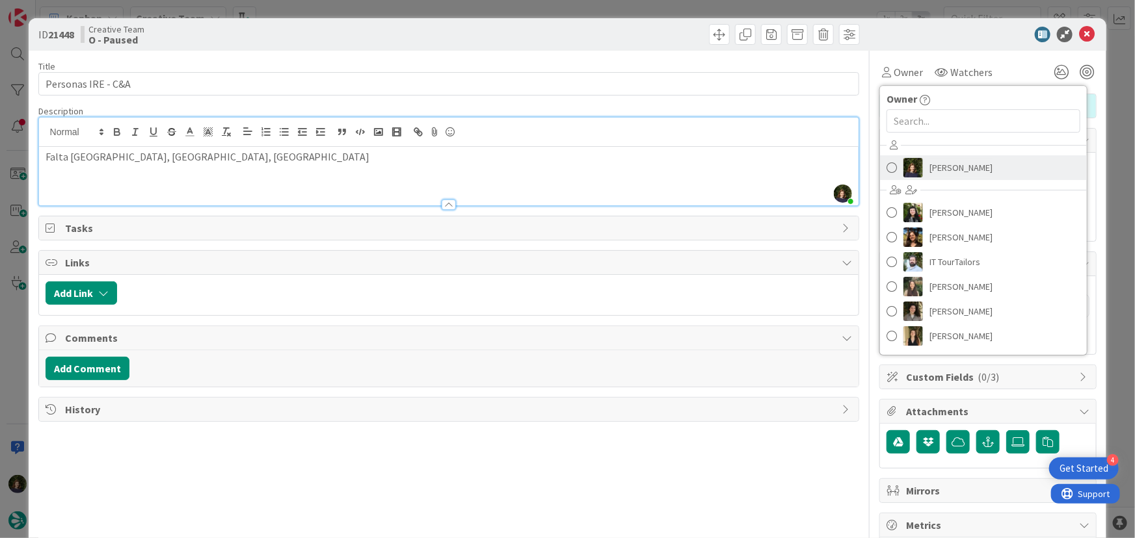
click at [929, 162] on span "[PERSON_NAME]" at bounding box center [960, 168] width 63 height 20
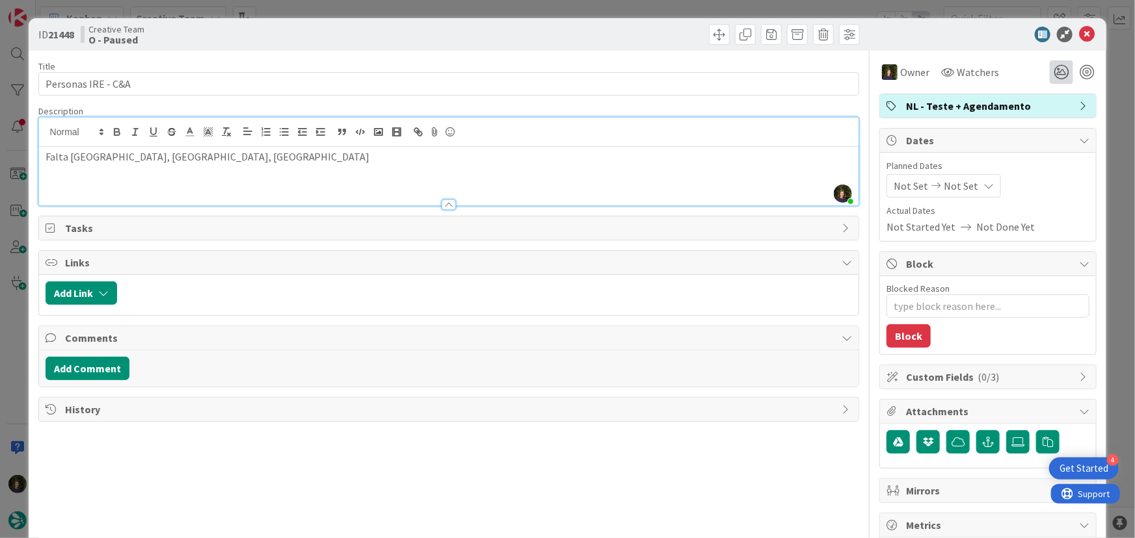
type textarea "x"
click at [1081, 38] on icon at bounding box center [1087, 35] width 16 height 16
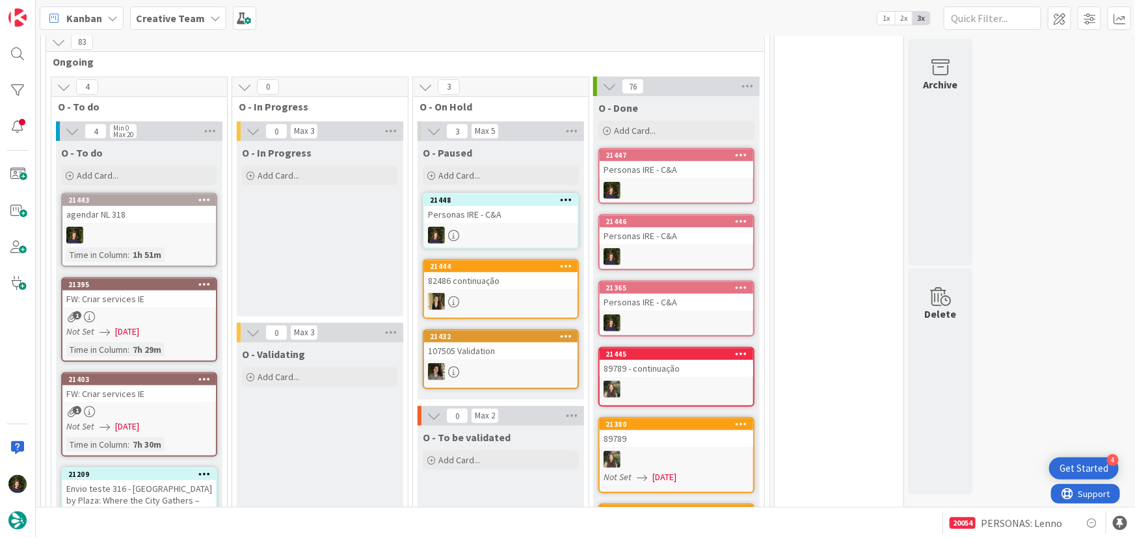
scroll to position [225, 0]
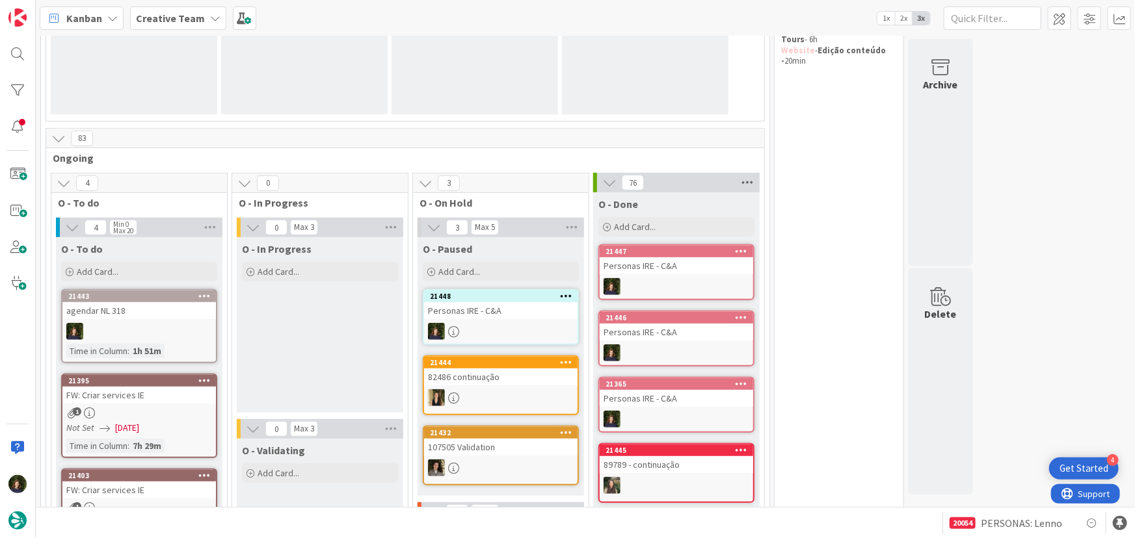
click at [750, 182] on icon at bounding box center [747, 183] width 17 height 20
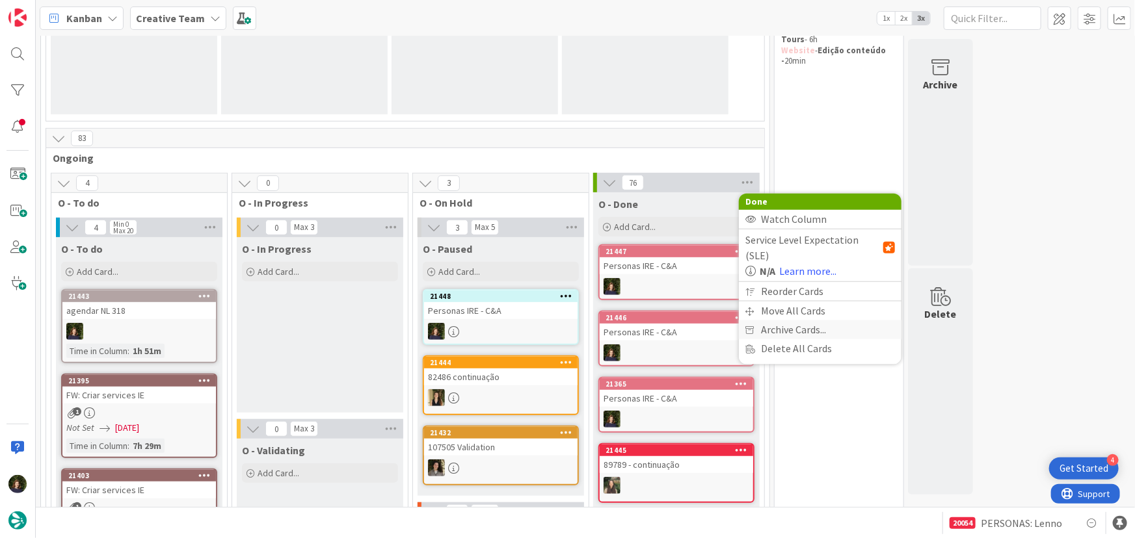
click at [797, 321] on span "Archive Cards..." at bounding box center [793, 330] width 65 height 19
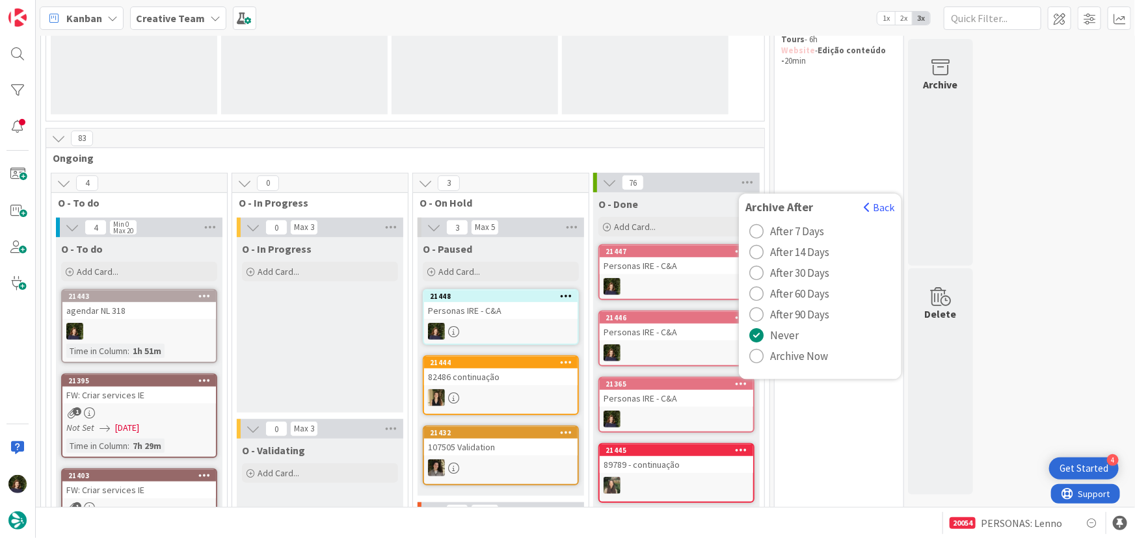
click at [802, 352] on span "Archive Now" at bounding box center [799, 357] width 58 height 20
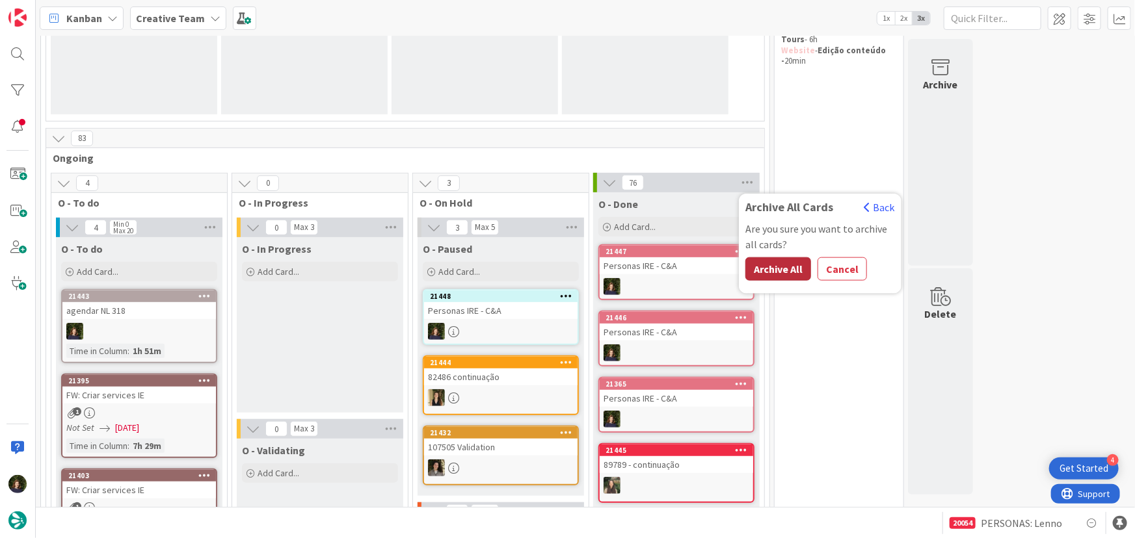
click at [774, 273] on button "Archive All" at bounding box center [778, 269] width 66 height 23
